Goal: Task Accomplishment & Management: Use online tool/utility

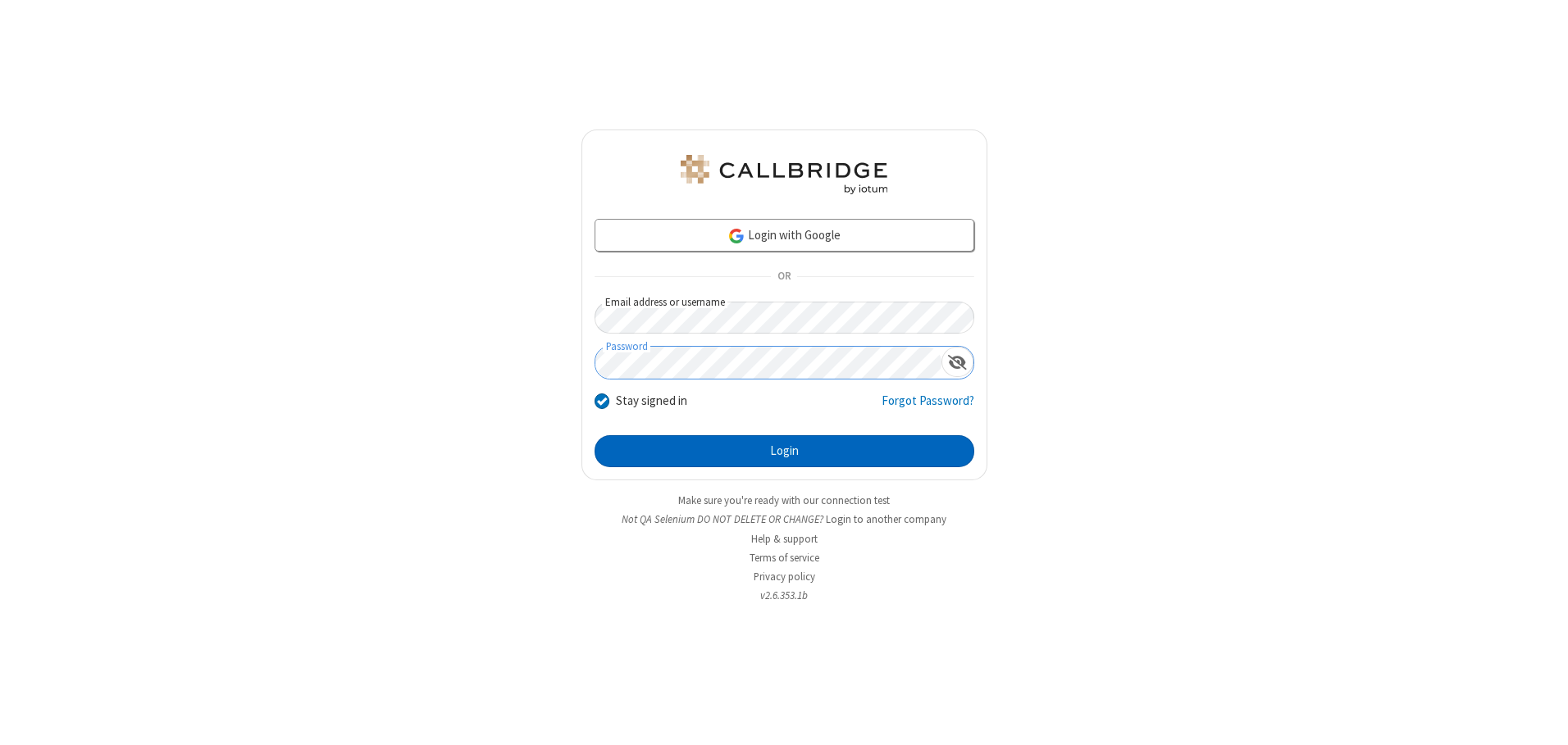
click at [784, 451] on button "Login" at bounding box center [784, 452] width 380 height 33
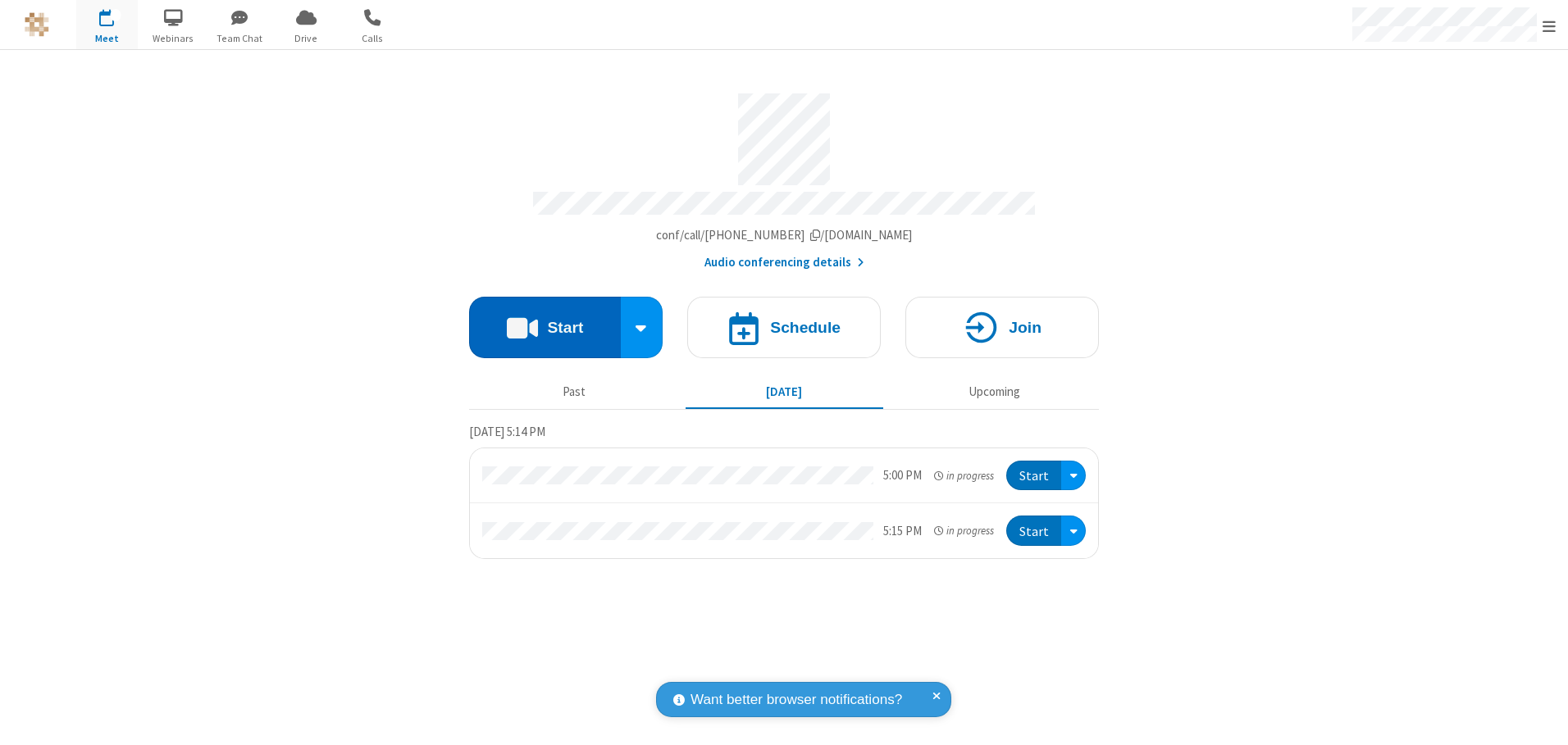
click at [545, 321] on button "Start" at bounding box center [545, 327] width 152 height 61
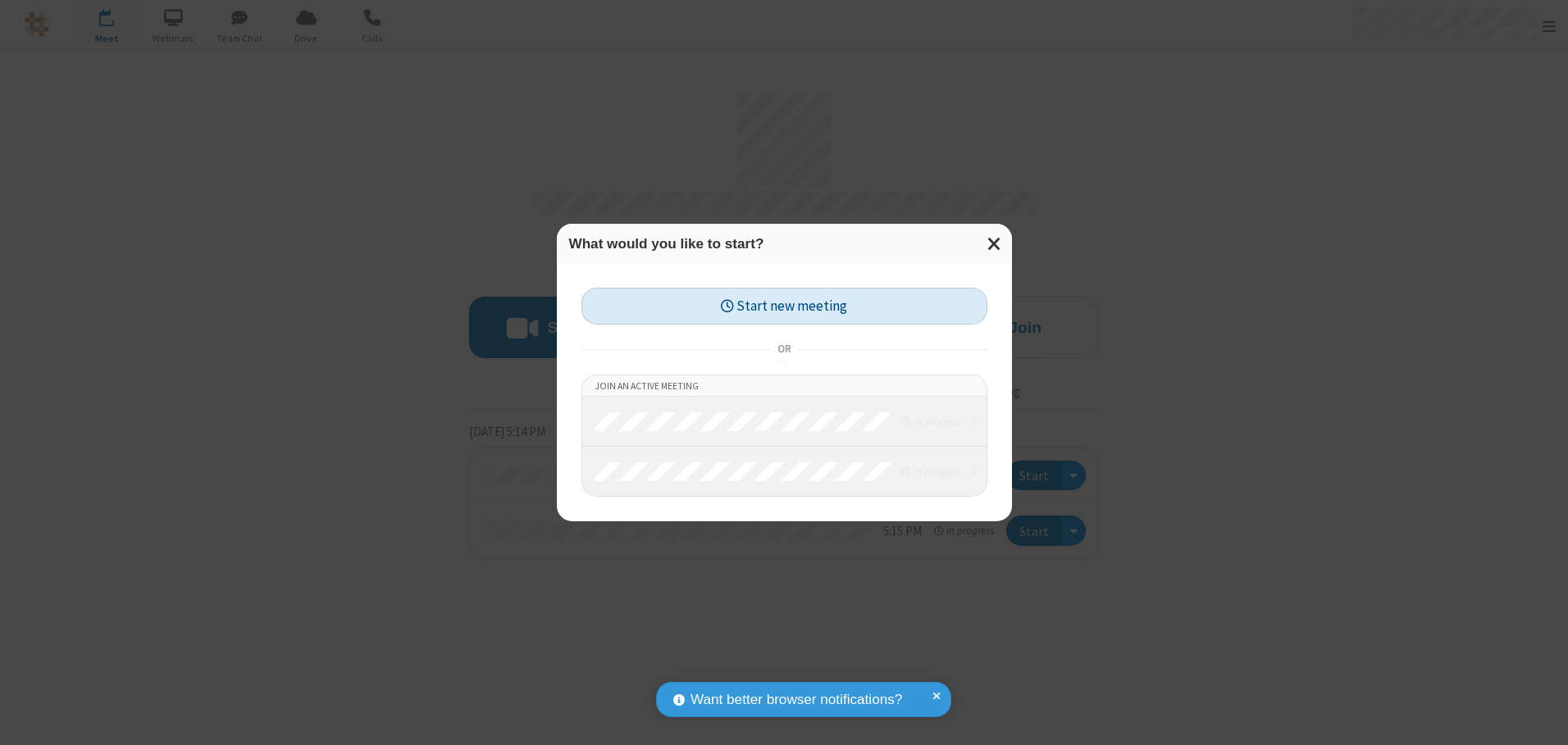
click at [784, 306] on button "Start new meeting" at bounding box center [784, 306] width 406 height 36
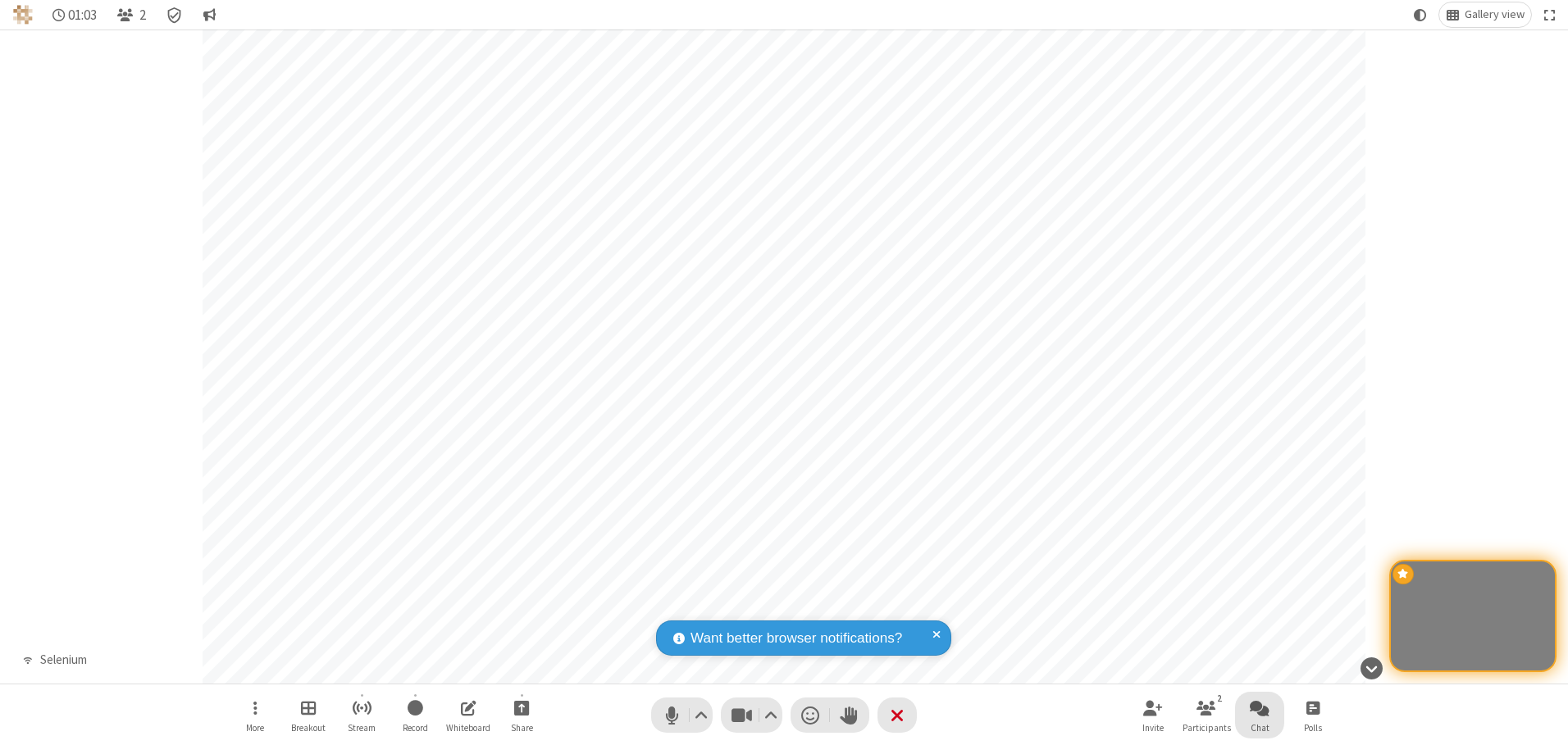
click at [1259, 708] on span "Open chat" at bounding box center [1259, 708] width 20 height 20
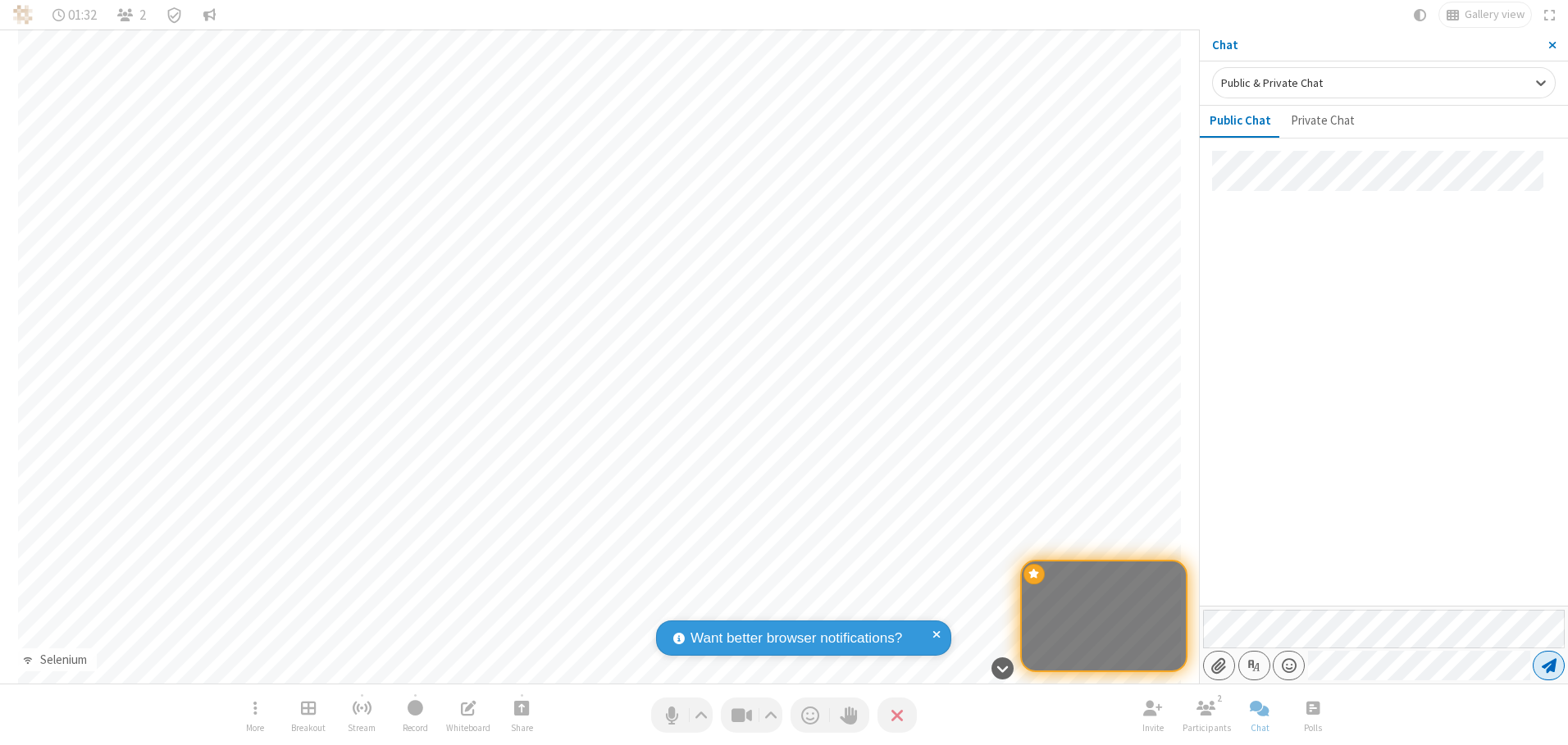
click at [1548, 665] on span "Send message" at bounding box center [1548, 665] width 14 height 16
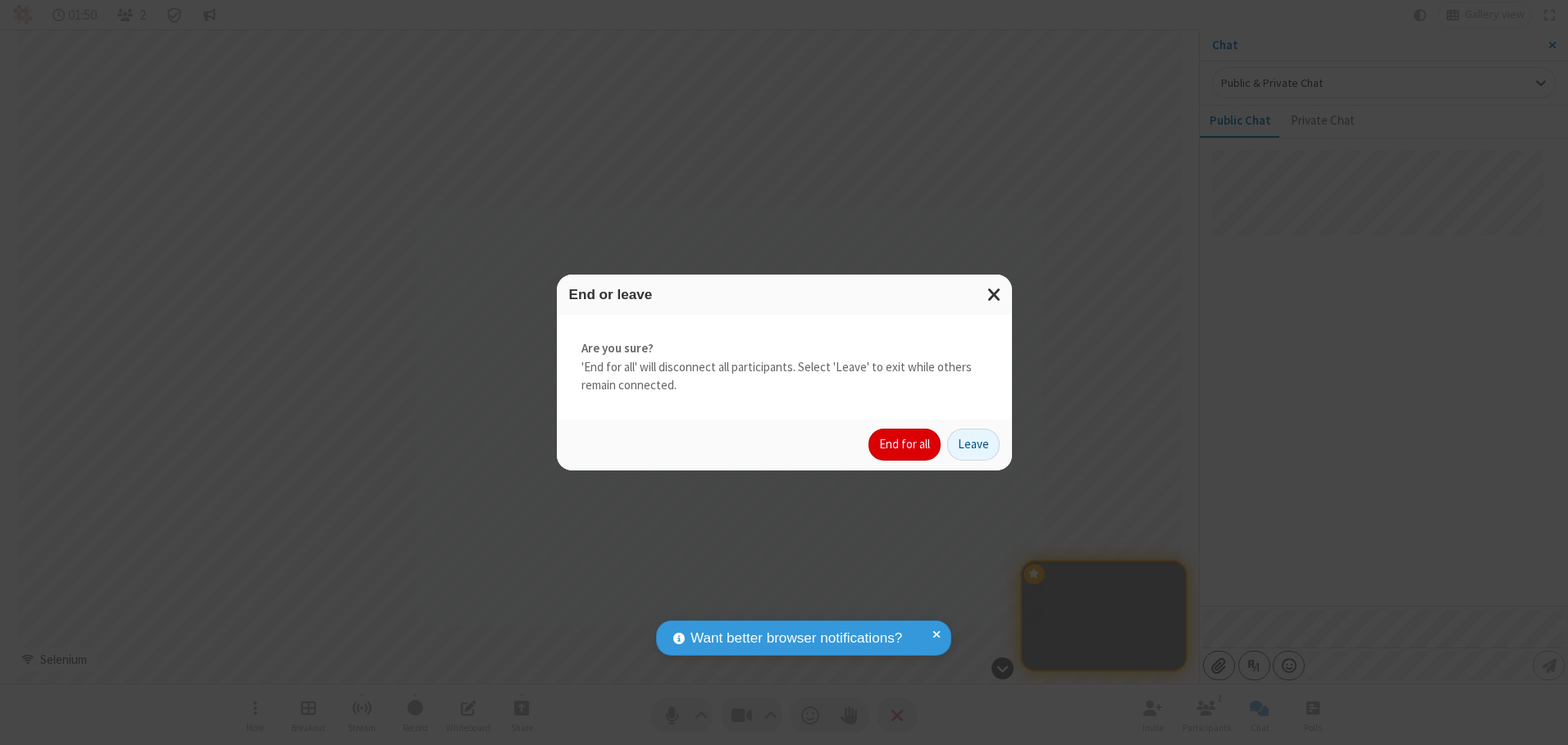
click at [905, 444] on button "End for all" at bounding box center [903, 445] width 72 height 33
